Goal: Task Accomplishment & Management: Use online tool/utility

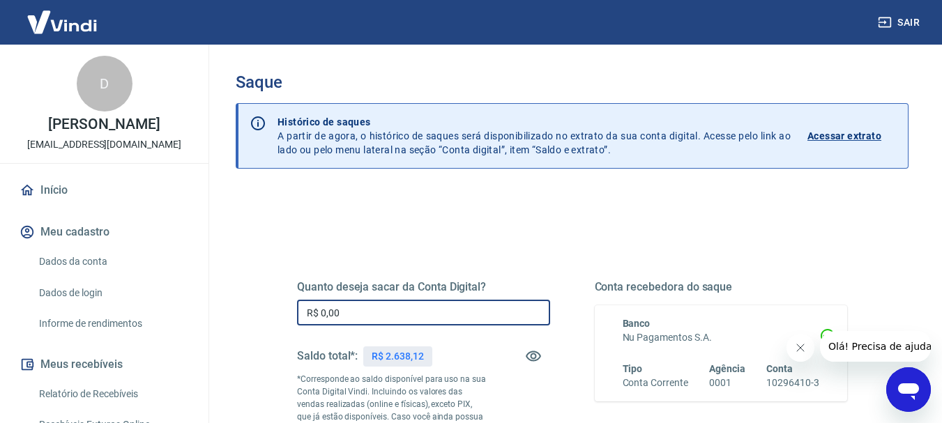
drag, startPoint x: 375, startPoint y: 313, endPoint x: 281, endPoint y: 314, distance: 94.1
click at [281, 314] on div "Quanto deseja sacar da Conta Digital? R$ 0,00 ​ Saldo total*: R$ 2.638,12 *Corr…" at bounding box center [572, 387] width 584 height 337
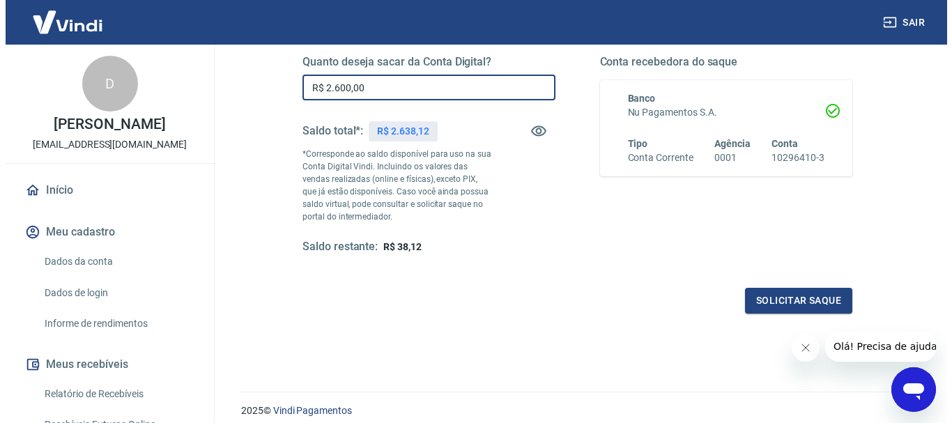
scroll to position [279, 0]
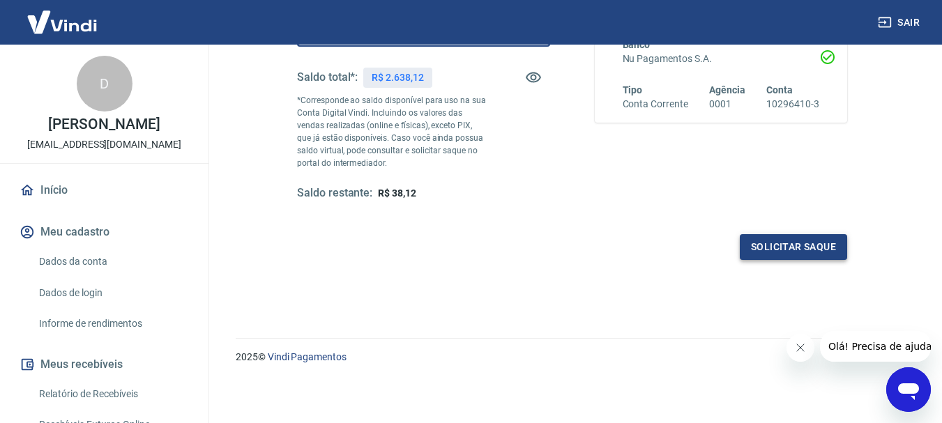
type input "R$ 2.600,00"
click at [788, 250] on button "Solicitar saque" at bounding box center [793, 247] width 107 height 26
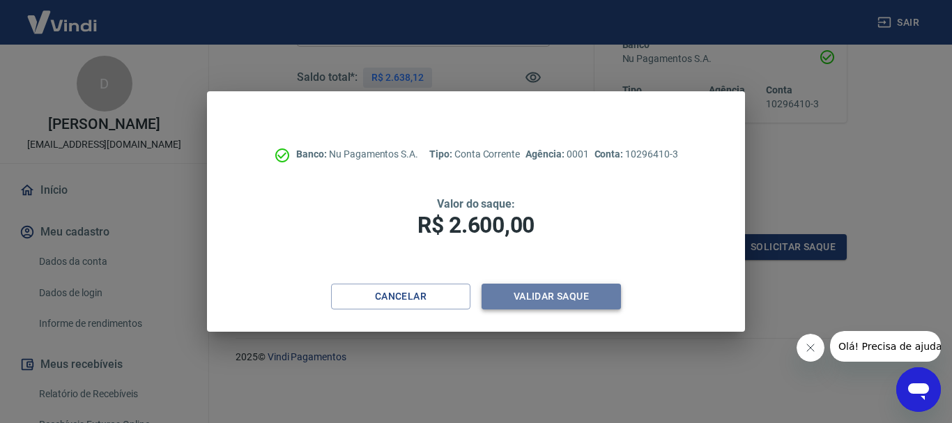
click at [550, 287] on button "Validar saque" at bounding box center [551, 297] width 139 height 26
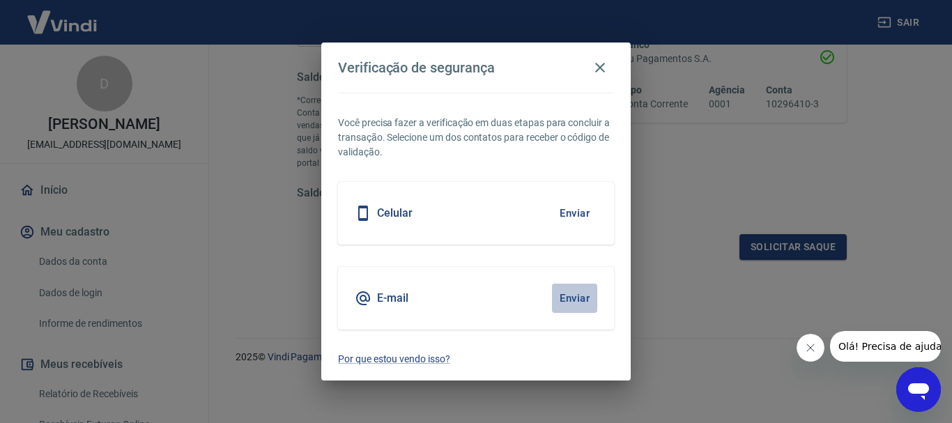
click at [578, 306] on button "Enviar" at bounding box center [574, 298] width 45 height 29
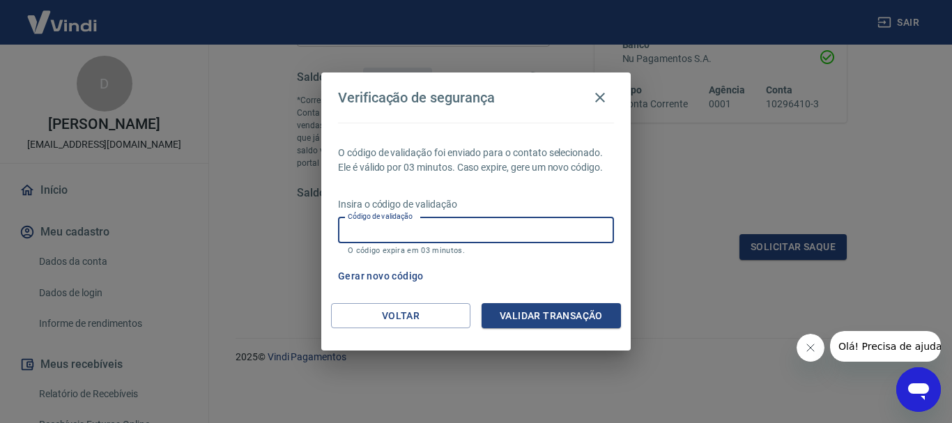
click at [457, 226] on input "Código de validação" at bounding box center [476, 231] width 276 height 26
type input "143842"
click at [570, 320] on button "Validar transação" at bounding box center [551, 316] width 139 height 26
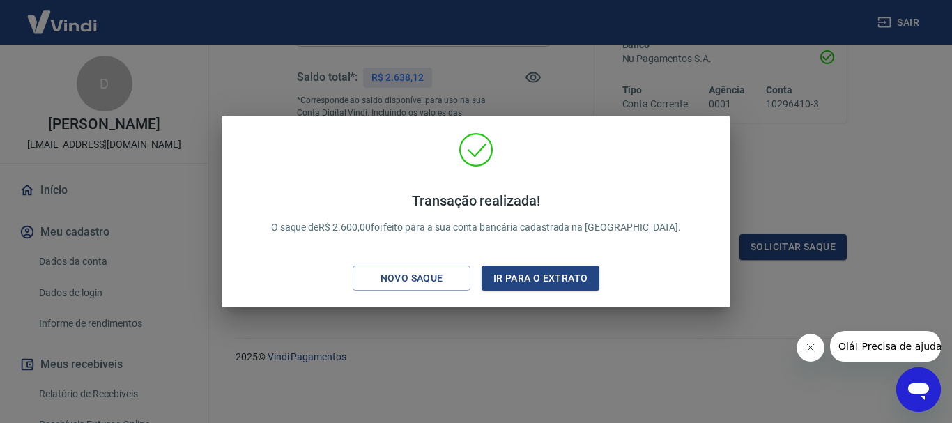
click at [709, 144] on div "Transação realizada! O saque de R$ 2.600,00 foi feito para a sua conta bancária…" at bounding box center [476, 214] width 487 height 165
click at [717, 139] on div "Transação realizada! O saque de R$ 2.600,00 foi feito para a sua conta bancária…" at bounding box center [476, 214] width 487 height 165
